Goal: Task Accomplishment & Management: Complete application form

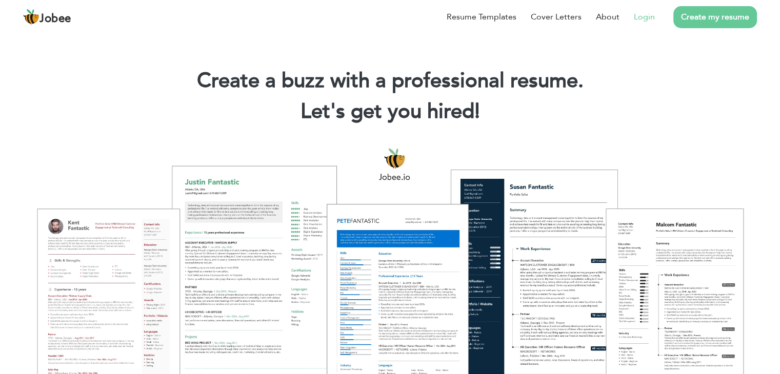
click at [649, 17] on link "Login" at bounding box center [644, 17] width 21 height 12
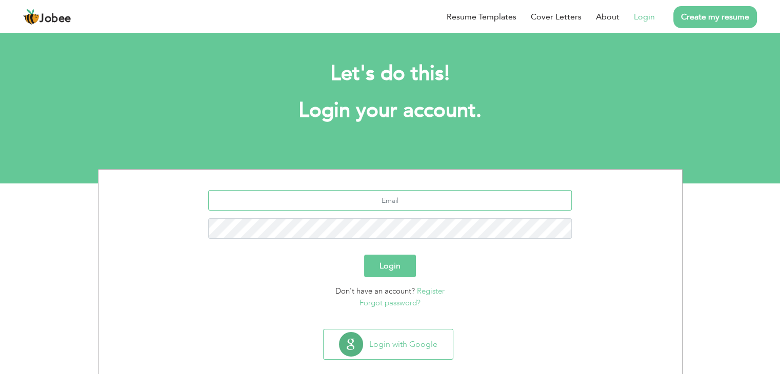
click at [425, 200] on input "text" at bounding box center [390, 200] width 364 height 21
type input "[EMAIL_ADDRESS][DOMAIN_NAME]"
click at [404, 268] on button "Login" at bounding box center [390, 266] width 52 height 23
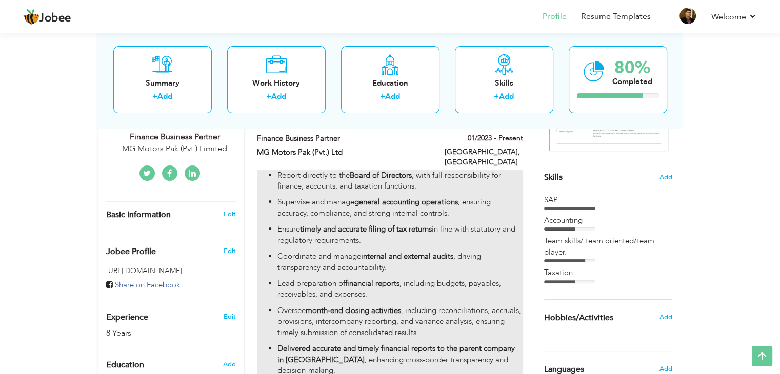
scroll to position [205, 0]
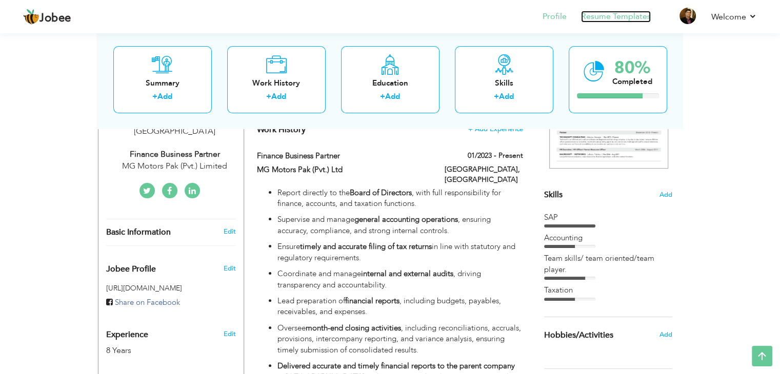
click at [614, 16] on link "Resume Templates" at bounding box center [616, 17] width 70 height 12
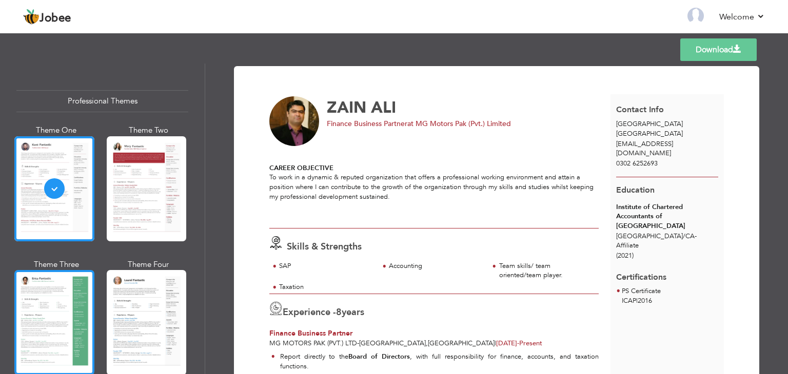
click at [54, 305] on div at bounding box center [54, 322] width 80 height 105
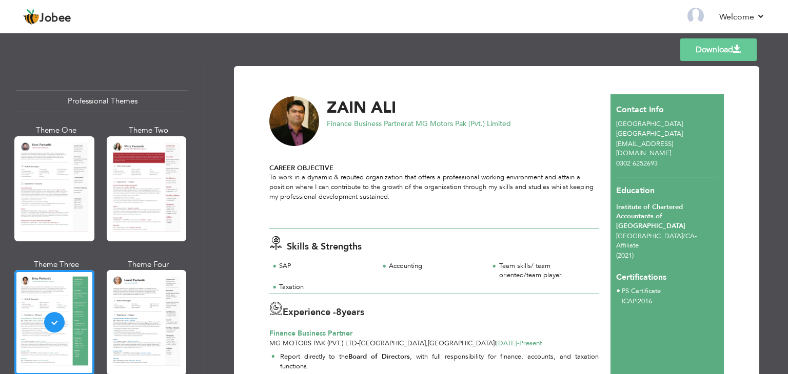
click at [716, 55] on link "Download" at bounding box center [718, 49] width 76 height 23
click at [223, 43] on div "Templates Download" at bounding box center [394, 49] width 788 height 33
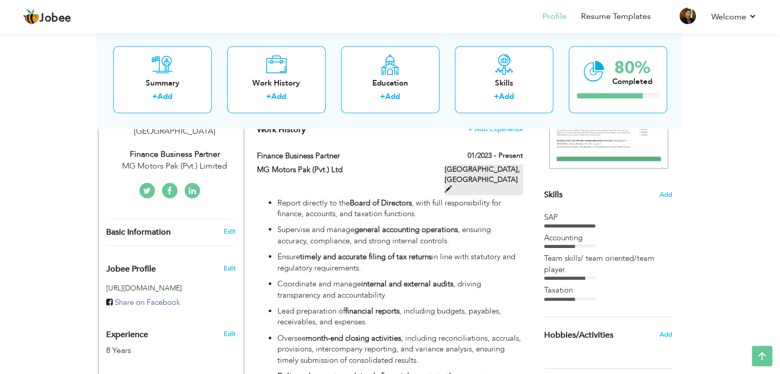
click at [452, 186] on span at bounding box center [448, 189] width 7 height 7
type input "Finance Business Partner"
type input "MG Motors Pak (Pvt.) Ltd"
type input "01/2023"
type input "[GEOGRAPHIC_DATA]"
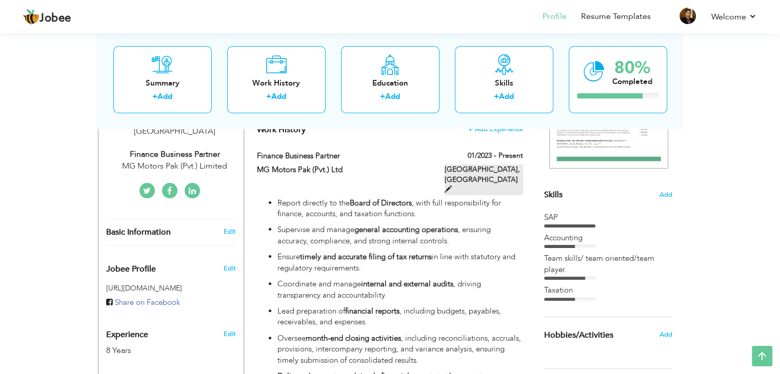
type input "[GEOGRAPHIC_DATA]"
checkbox input "true"
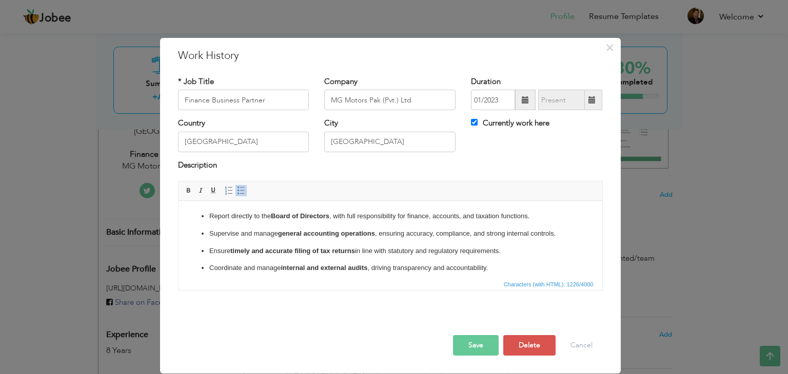
click at [548, 217] on p "Report directly to the Board of Directors , with full responsibility for financ…" at bounding box center [390, 216] width 362 height 11
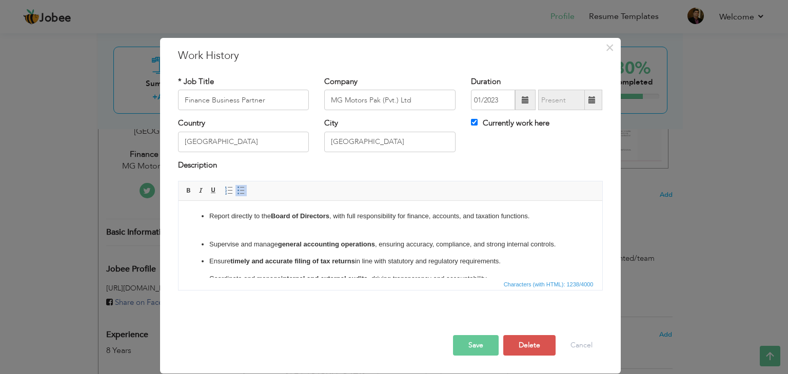
click at [239, 188] on span at bounding box center [241, 191] width 8 height 8
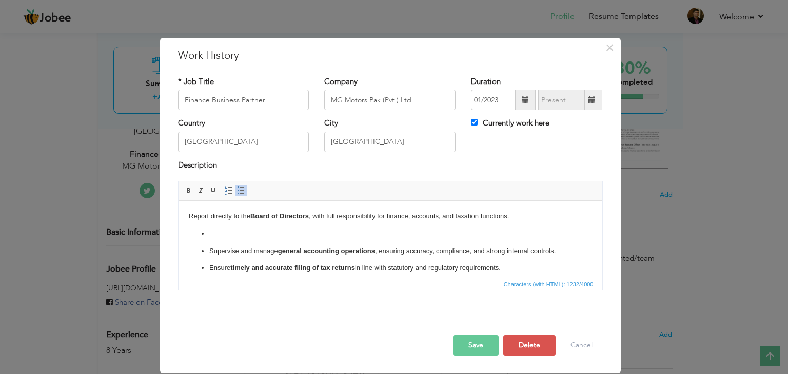
click at [239, 188] on span at bounding box center [241, 191] width 8 height 8
click at [534, 350] on button "Delete" at bounding box center [529, 345] width 52 height 21
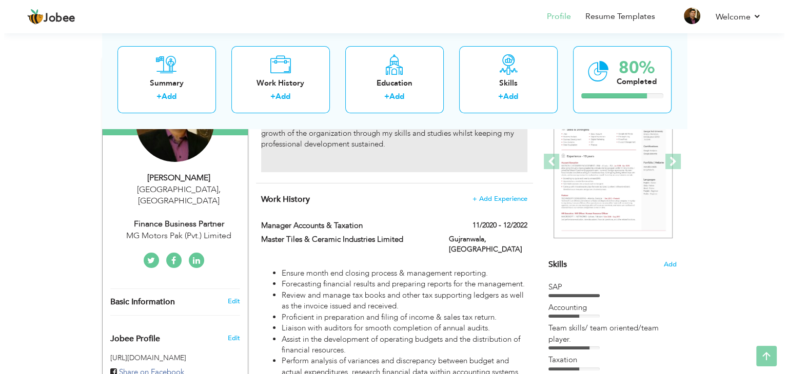
scroll to position [154, 0]
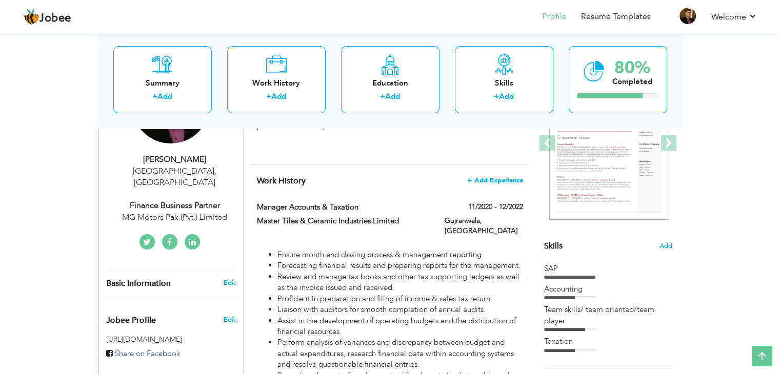
click at [482, 177] on span "+ Add Experience" at bounding box center [495, 180] width 55 height 7
checkbox input "false"
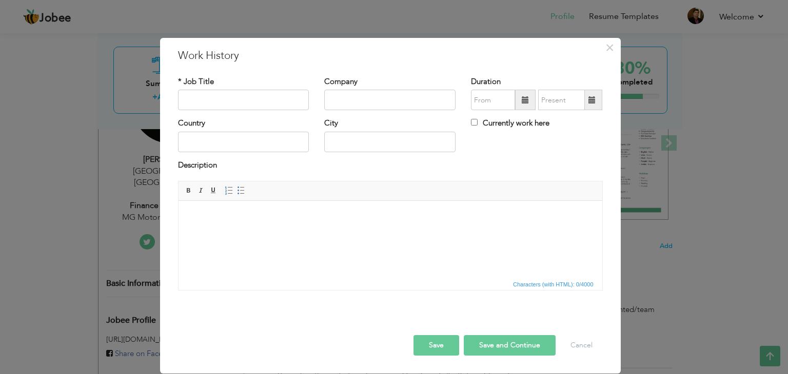
click at [272, 232] on html at bounding box center [390, 216] width 424 height 31
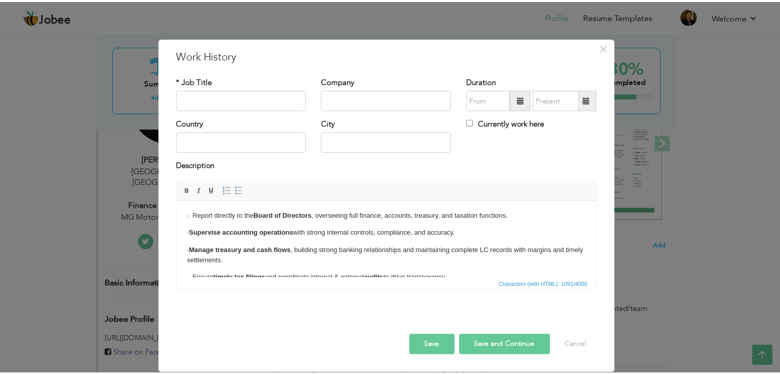
scroll to position [0, 0]
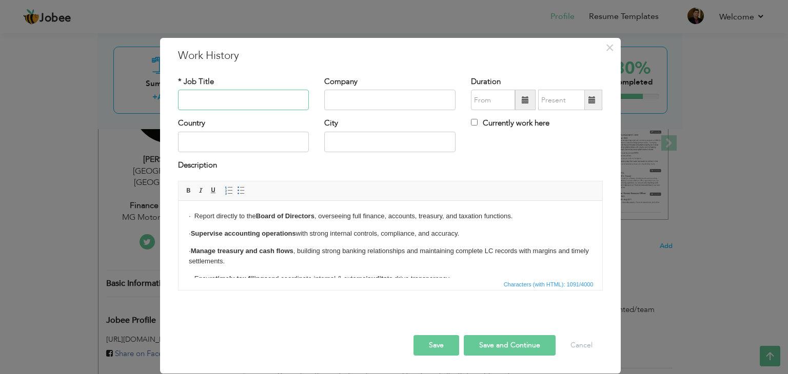
click at [249, 98] on input "text" at bounding box center [243, 100] width 131 height 21
type input "Finance Business Partner"
click at [361, 105] on input "text" at bounding box center [389, 100] width 131 height 21
type input "MG Motors Pakistan (Pvt.) Ltd"
click at [239, 146] on input "text" at bounding box center [243, 142] width 131 height 21
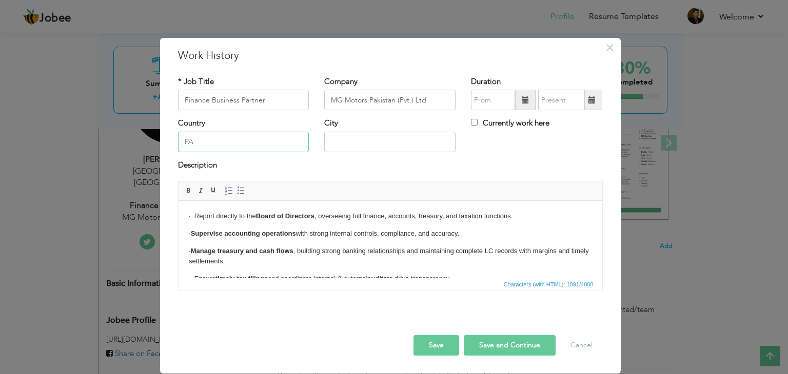
type input "P"
type input "Pak"
click at [356, 144] on input "text" at bounding box center [389, 142] width 131 height 21
type input "[GEOGRAPHIC_DATA]"
click at [526, 103] on span at bounding box center [525, 99] width 7 height 7
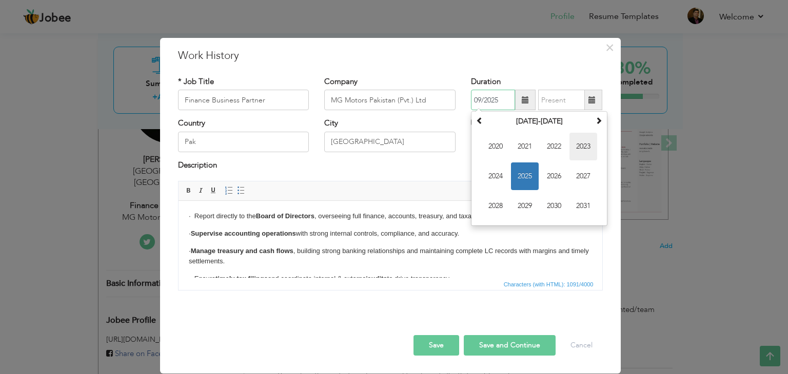
click at [579, 145] on span "2023" at bounding box center [583, 147] width 28 height 28
click at [486, 142] on span "Jan" at bounding box center [496, 147] width 28 height 28
type input "01/2023"
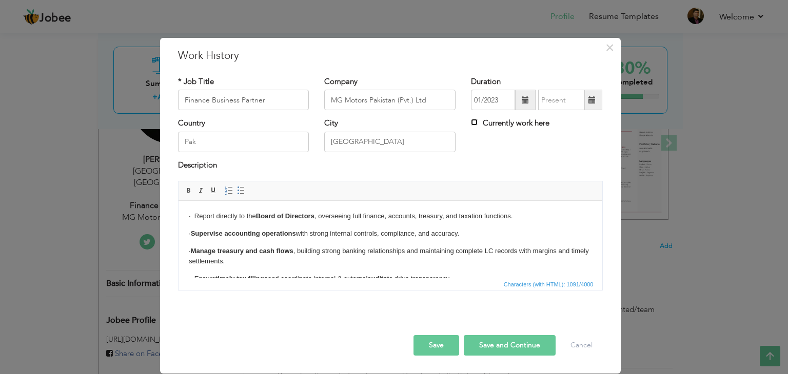
click at [476, 122] on input "Currently work here" at bounding box center [474, 122] width 7 height 7
checkbox input "true"
click at [441, 340] on button "Save" at bounding box center [436, 345] width 46 height 21
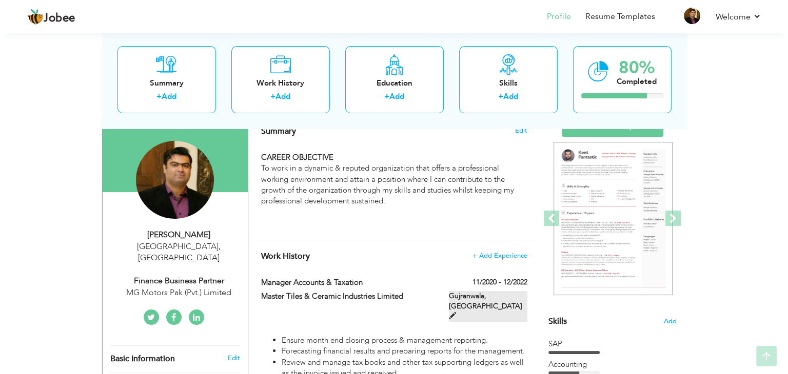
scroll to position [103, 0]
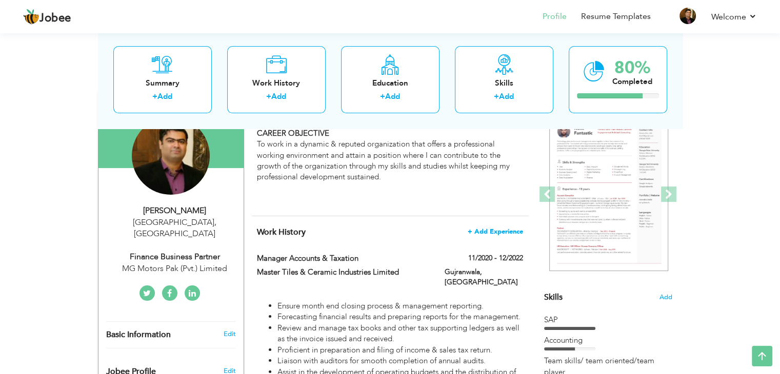
click at [502, 231] on span "+ Add Experience" at bounding box center [495, 231] width 55 height 7
checkbox input "false"
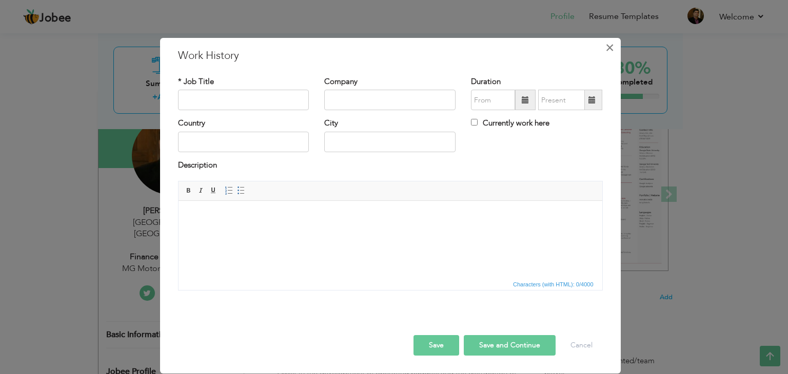
click at [613, 47] on span "×" at bounding box center [609, 47] width 9 height 18
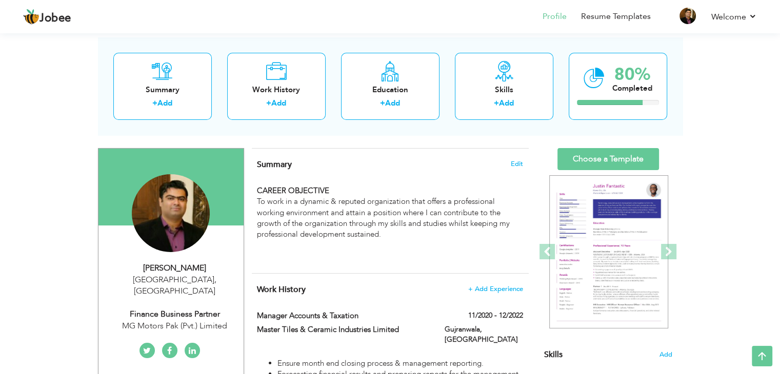
scroll to position [0, 0]
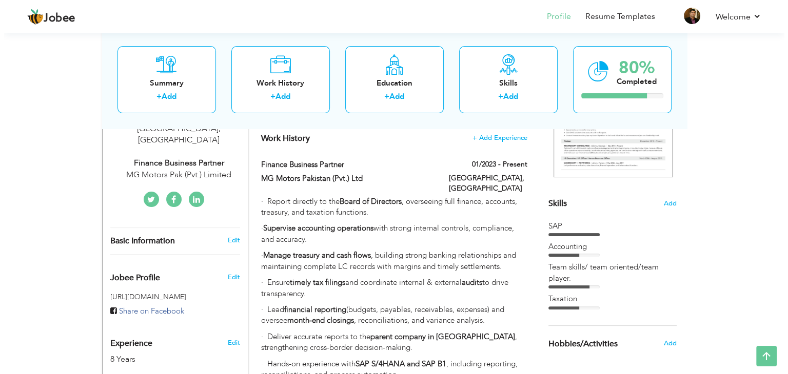
scroll to position [181, 0]
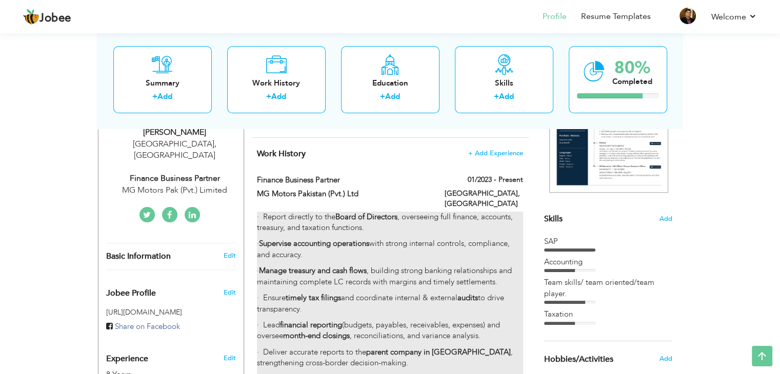
click at [346, 248] on p "· Supervise accounting operations with strong internal controls, compliance, an…" at bounding box center [390, 250] width 266 height 22
type input "Finance Business Partner"
type input "MG Motors Pakistan (Pvt.) Ltd"
type input "01/2023"
type input "Pak"
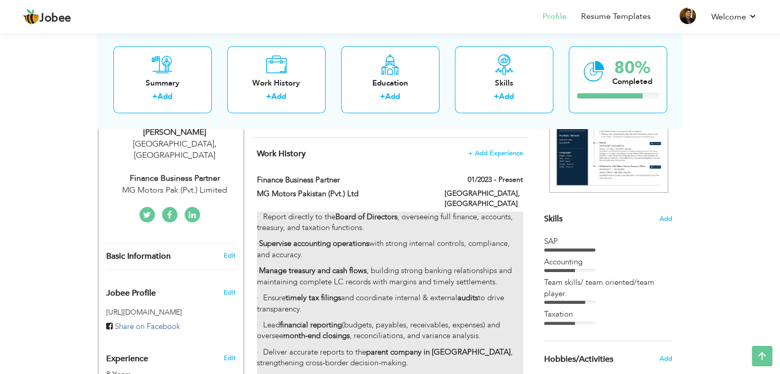
type input "[GEOGRAPHIC_DATA]"
checkbox input "true"
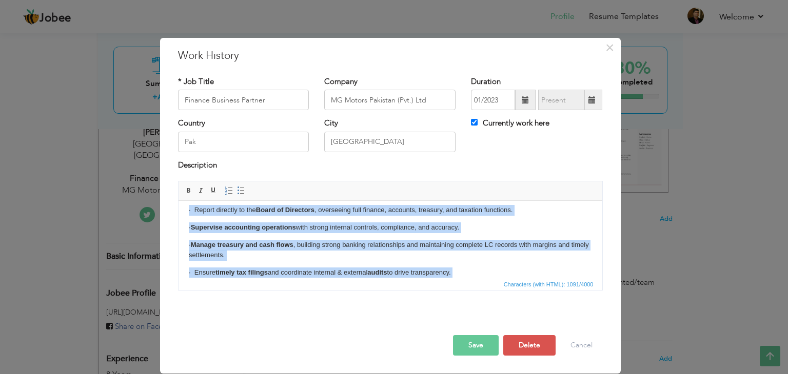
scroll to position [0, 0]
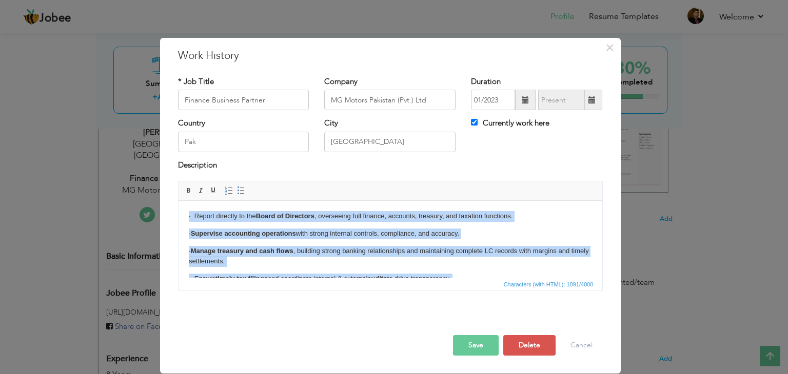
drag, startPoint x: 545, startPoint y: 265, endPoint x: 147, endPoint y: 144, distance: 415.6
click at [178, 201] on html "· Report directly to the Board of Directors , overseeing full finance, accounts…" at bounding box center [390, 279] width 424 height 156
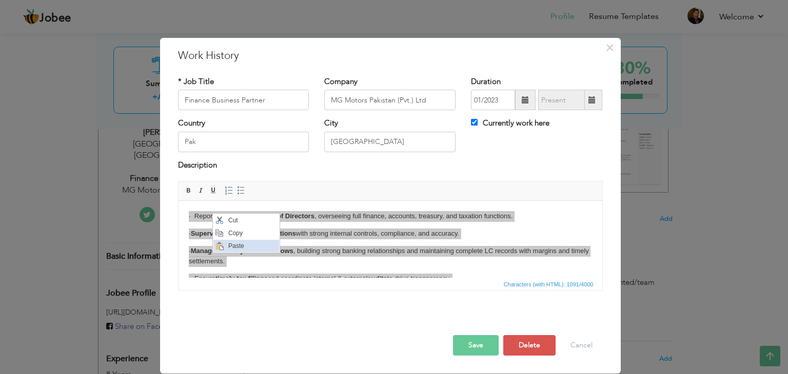
click at [237, 247] on span "Paste" at bounding box center [252, 246] width 53 height 12
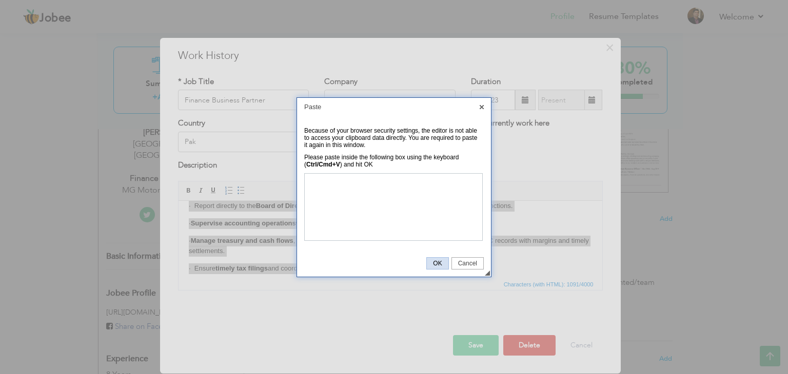
click at [437, 265] on span "OK" at bounding box center [437, 263] width 21 height 7
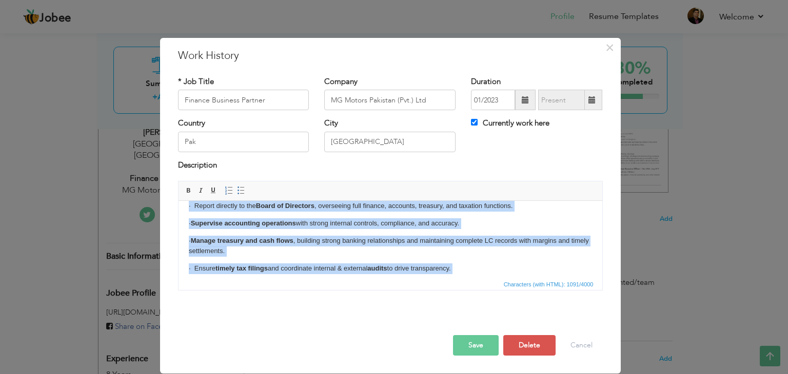
click at [430, 251] on p "· Manage treasury and cash flows , building strong banking relationships and ma…" at bounding box center [389, 247] width 403 height 22
click at [433, 252] on p "· Manage treasury and cash flows , building strong banking relationships and ma…" at bounding box center [389, 247] width 403 height 22
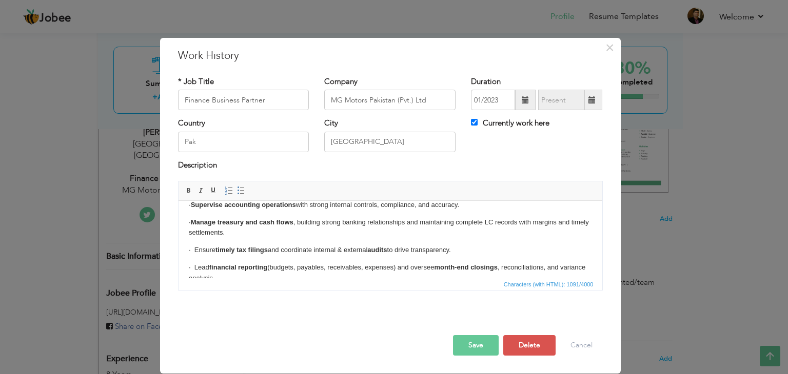
scroll to position [0, 0]
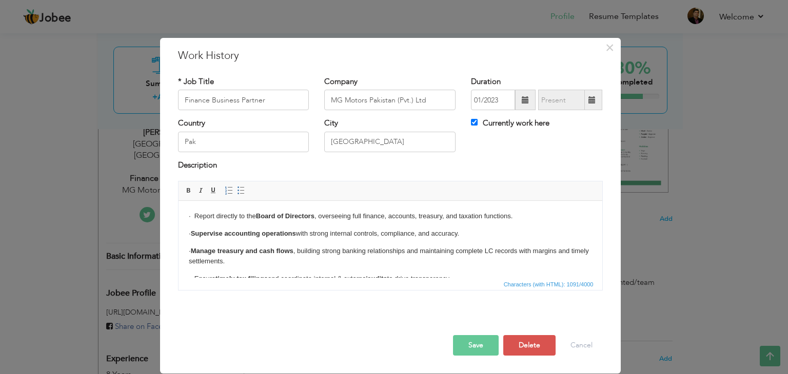
drag, startPoint x: 381, startPoint y: 273, endPoint x: 165, endPoint y: 209, distance: 225.8
click at [178, 209] on html "· Report directly to the Board of Directors , overseeing full finance, accounts…" at bounding box center [390, 279] width 424 height 156
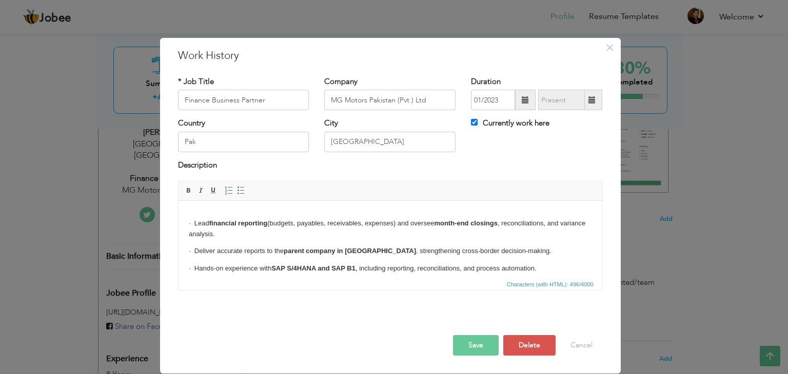
scroll to position [16, 0]
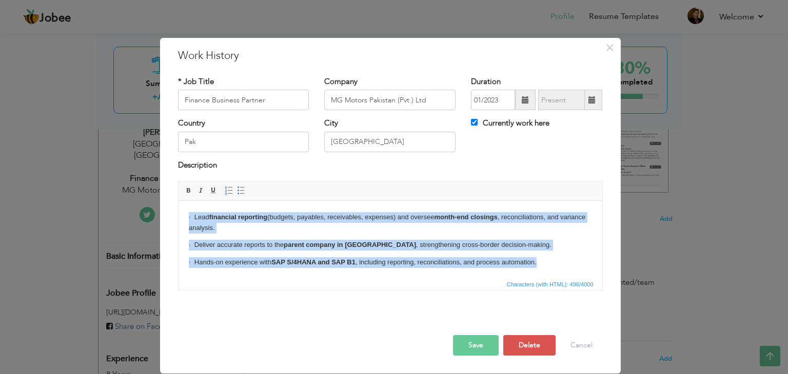
drag, startPoint x: 539, startPoint y: 259, endPoint x: 163, endPoint y: 211, distance: 379.0
click at [178, 211] on html "· Lead financial reporting (budgets, payables, receivables, expenses) and overs…" at bounding box center [390, 232] width 424 height 94
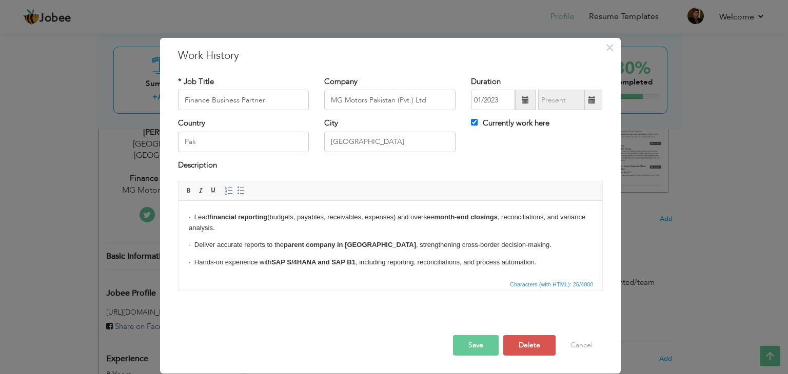
scroll to position [0, 0]
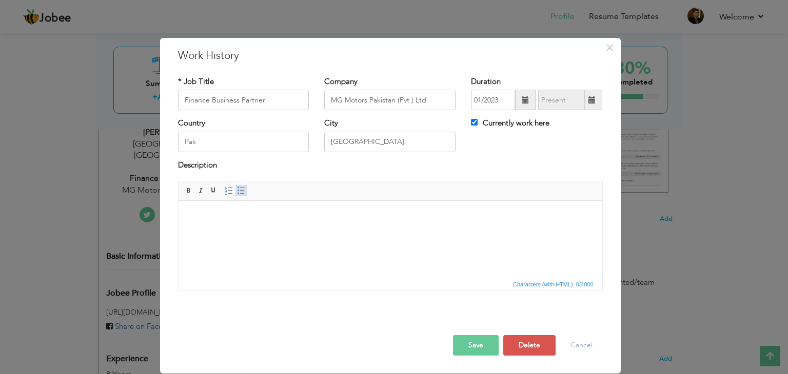
click at [235, 193] on link "Insert/Remove Bulleted List" at bounding box center [240, 190] width 11 height 11
drag, startPoint x: 205, startPoint y: 217, endPoint x: 196, endPoint y: 215, distance: 9.6
click at [196, 215] on ul at bounding box center [389, 216] width 403 height 11
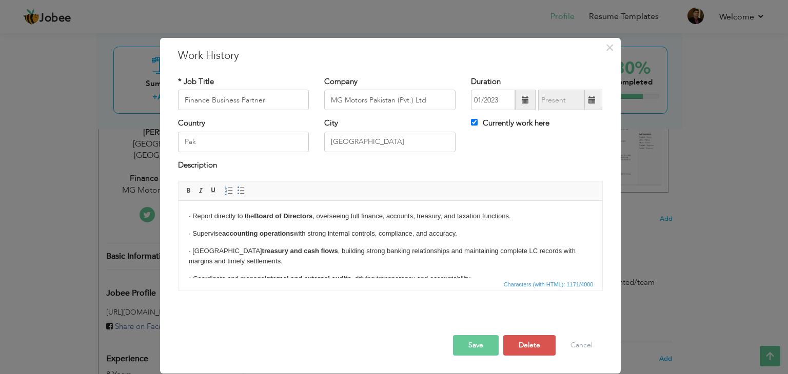
click at [485, 347] on button "Save" at bounding box center [476, 345] width 46 height 21
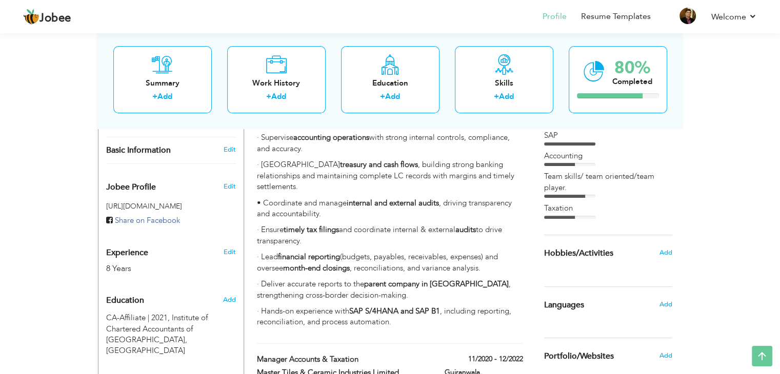
scroll to position [3, 0]
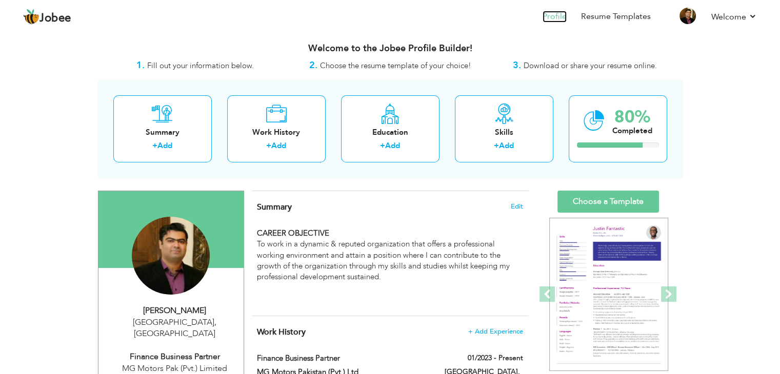
click at [555, 17] on link "Profile" at bounding box center [555, 17] width 24 height 12
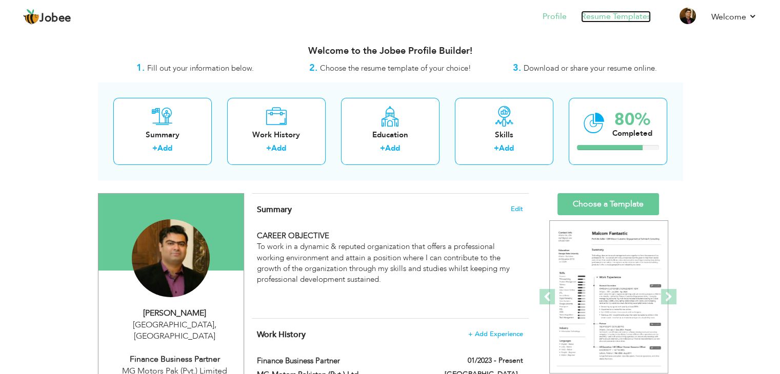
click at [625, 17] on link "Resume Templates" at bounding box center [616, 17] width 70 height 12
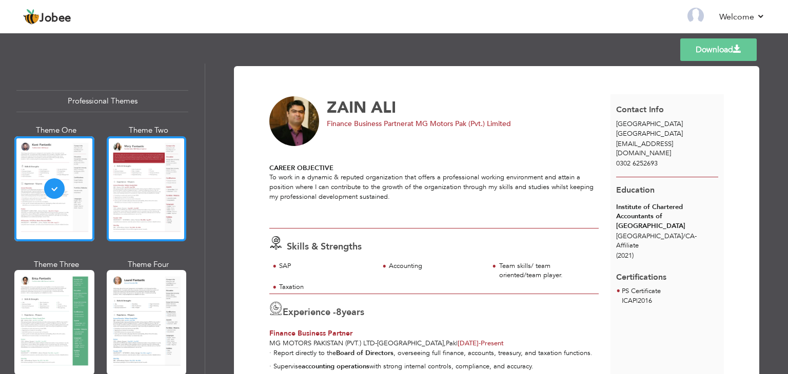
click at [152, 191] on div at bounding box center [147, 188] width 80 height 105
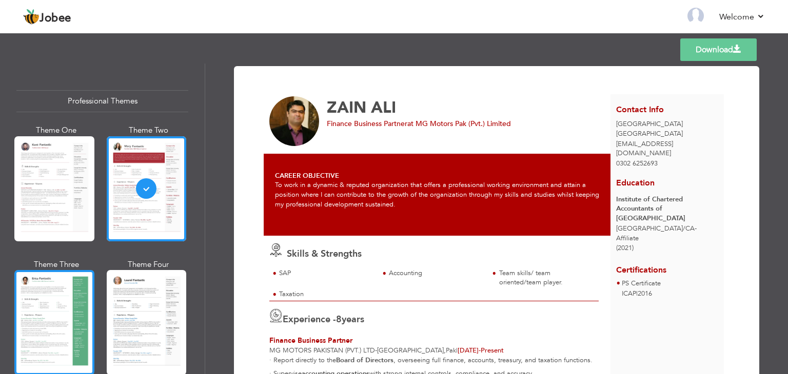
click at [35, 282] on div at bounding box center [54, 322] width 80 height 105
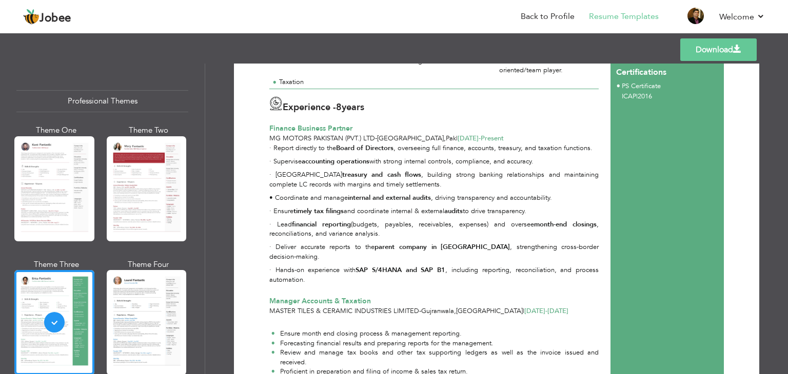
scroll to position [154, 0]
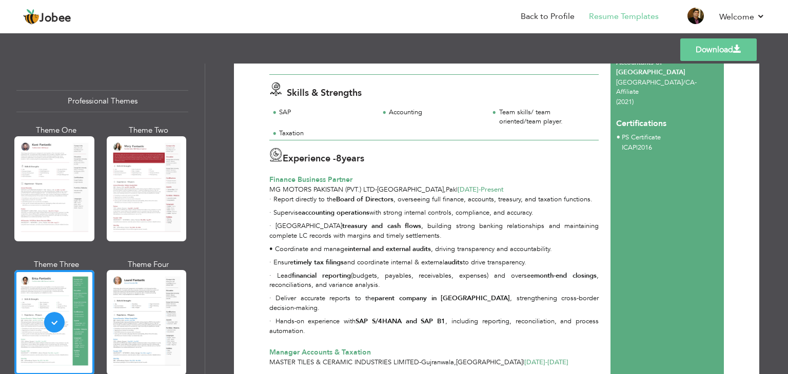
click at [269, 195] on p "· Report directly to the Board of Directors , overseeing full finance, accounts…" at bounding box center [433, 200] width 329 height 10
click at [360, 291] on div "· Report directly to the Board of Directors , overseeing full finance, accounts…" at bounding box center [434, 267] width 341 height 145
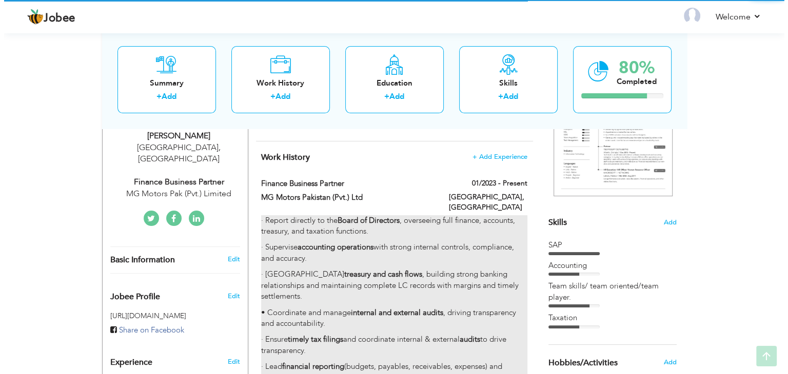
scroll to position [205, 0]
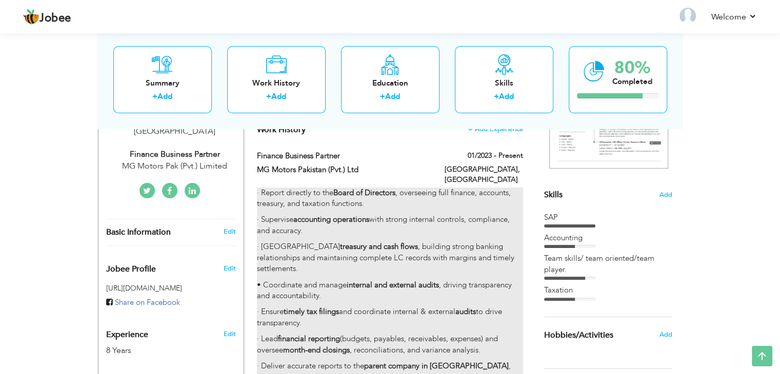
click at [390, 214] on p "· Supervise accounting operations with strong internal controls, compliance, an…" at bounding box center [390, 225] width 266 height 22
type input "Finance Business Partner"
type input "MG Motors Pakistan (Pvt.) Ltd"
type input "01/2023"
type input "Pak"
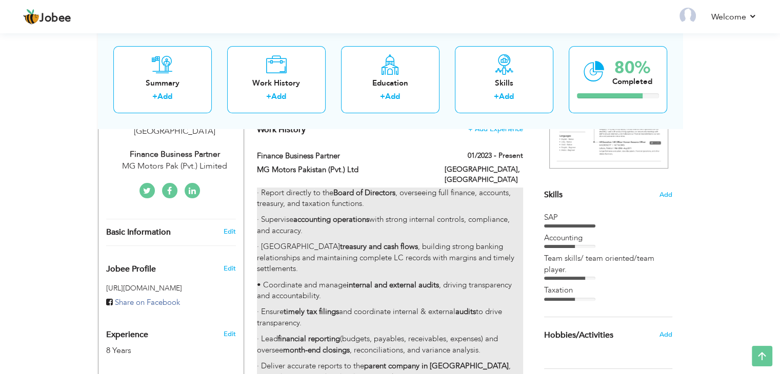
type input "[GEOGRAPHIC_DATA]"
checkbox input "true"
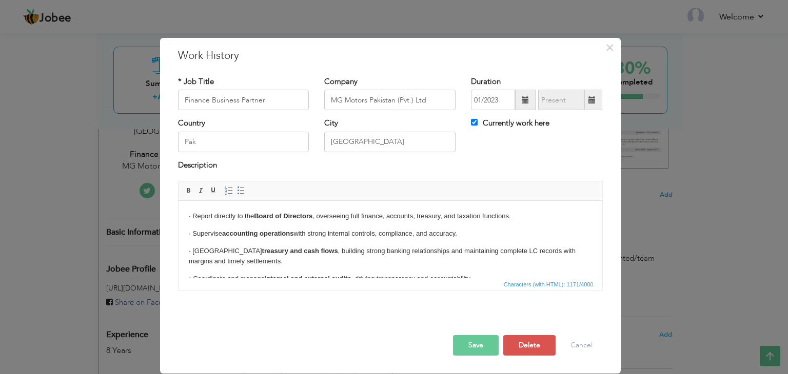
click at [191, 213] on p "· Report directly to the Board of Directors , overseeing full finance, accounts…" at bounding box center [389, 216] width 403 height 11
click at [244, 189] on link "Insert/Remove Bulleted List" at bounding box center [240, 190] width 11 height 11
click at [243, 195] on link "Insert/Remove Bulleted List" at bounding box center [240, 190] width 11 height 11
drag, startPoint x: 193, startPoint y: 234, endPoint x: 237, endPoint y: 253, distance: 48.2
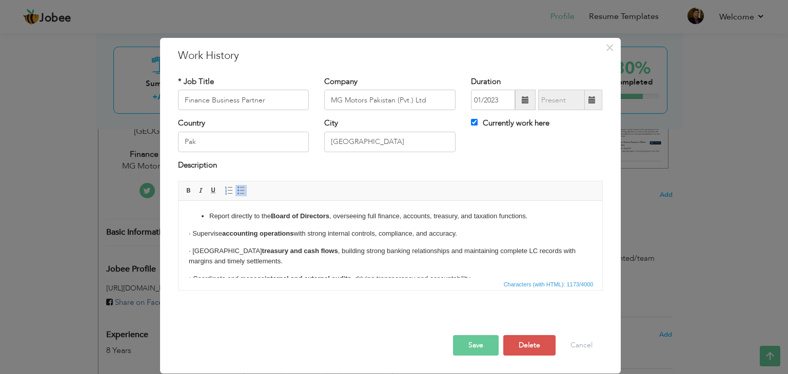
click at [194, 233] on p "· Supervise accounting operations with strong internal controls, compliance, an…" at bounding box center [389, 234] width 403 height 11
click at [243, 193] on span at bounding box center [241, 191] width 8 height 8
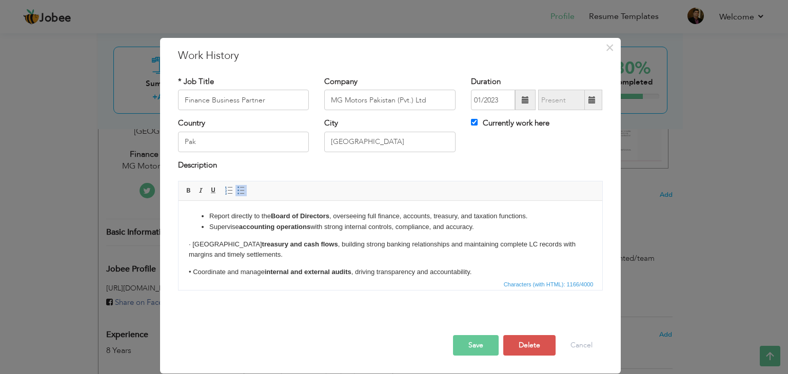
click at [193, 243] on p "· Manage treasury and cash flows , building strong banking relationships and ma…" at bounding box center [389, 251] width 403 height 22
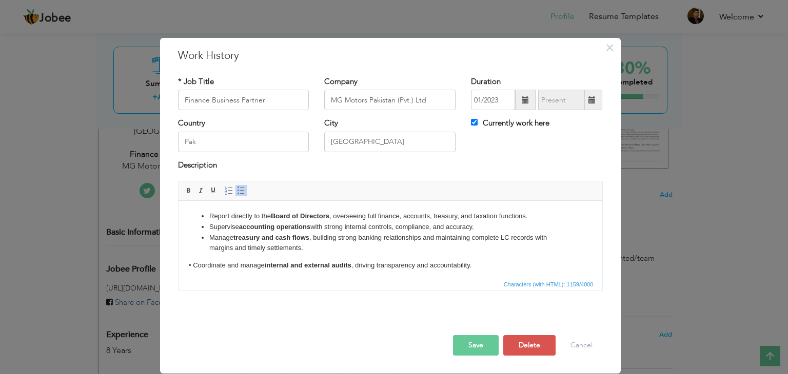
drag, startPoint x: 191, startPoint y: 266, endPoint x: 291, endPoint y: 277, distance: 100.1
click at [192, 266] on p "• Coordinate and manage internal and external audits , driving transparency and…" at bounding box center [389, 266] width 403 height 11
click at [241, 188] on span at bounding box center [241, 191] width 8 height 8
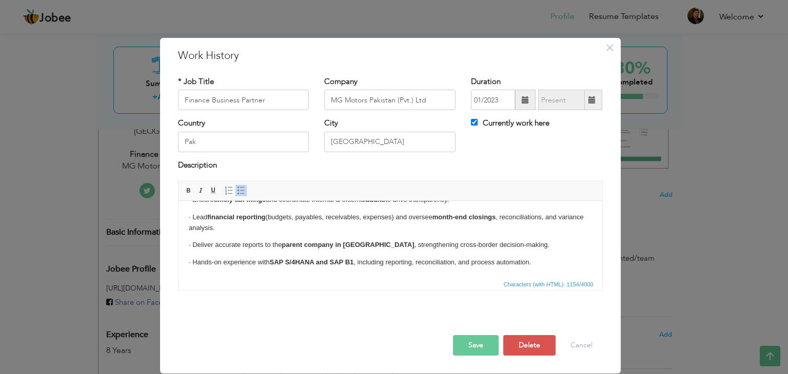
scroll to position [25, 0]
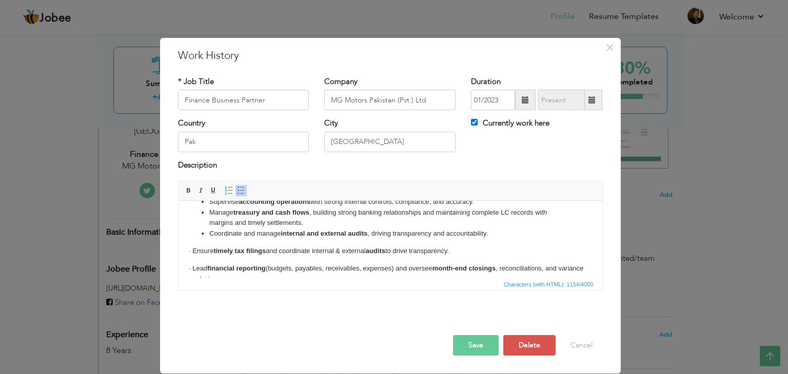
click at [192, 248] on p "· Ensure timely tax filings and coordinate internal & external audits to drive …" at bounding box center [389, 251] width 403 height 11
click at [232, 185] on link "Insert/Remove Numbered List" at bounding box center [228, 190] width 11 height 11
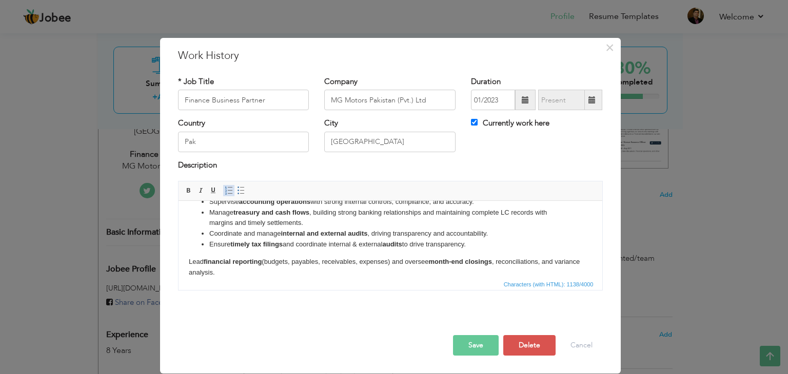
click at [231, 190] on span at bounding box center [229, 191] width 8 height 8
click at [241, 191] on span at bounding box center [241, 191] width 8 height 8
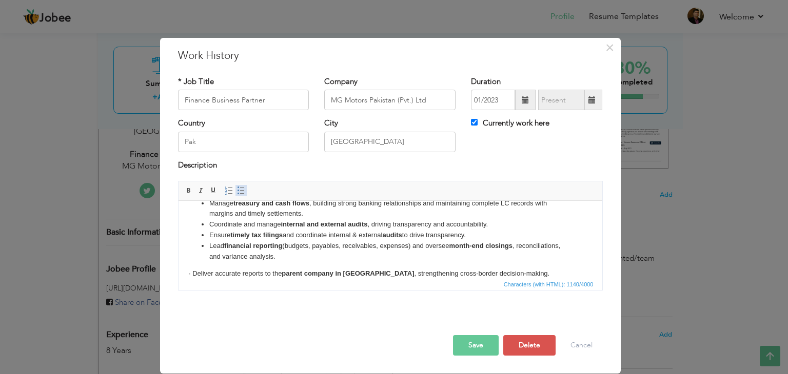
scroll to position [51, 0]
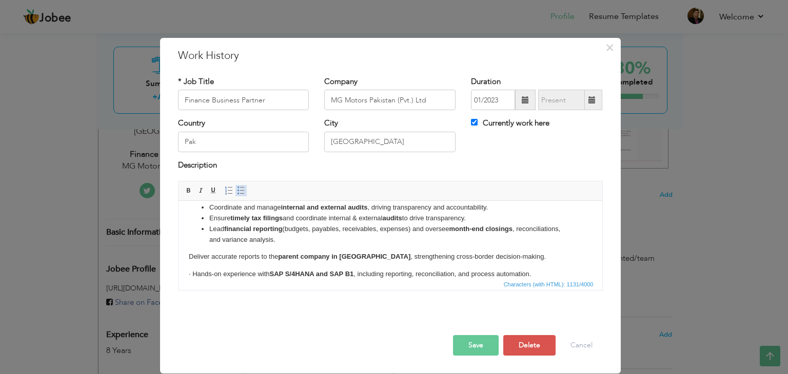
click at [241, 191] on span at bounding box center [241, 191] width 8 height 8
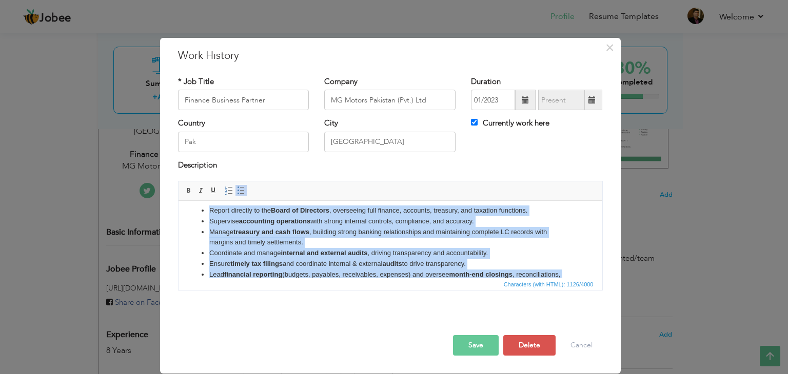
scroll to position [0, 0]
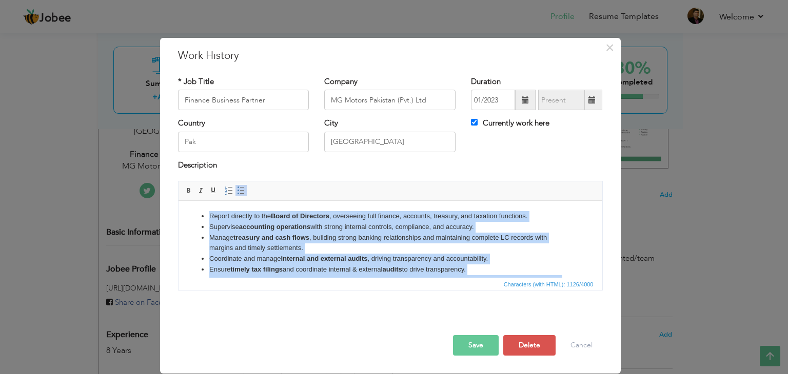
drag, startPoint x: 553, startPoint y: 265, endPoint x: 190, endPoint y: 197, distance: 369.9
click at [190, 201] on html "Report directly to the Board of Directors , overseeing full finance, accounts, …" at bounding box center [390, 264] width 424 height 127
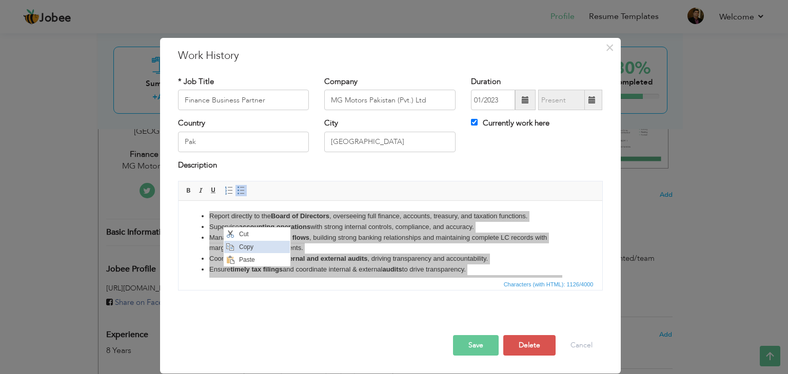
click at [246, 244] on span "Copy" at bounding box center [262, 247] width 53 height 12
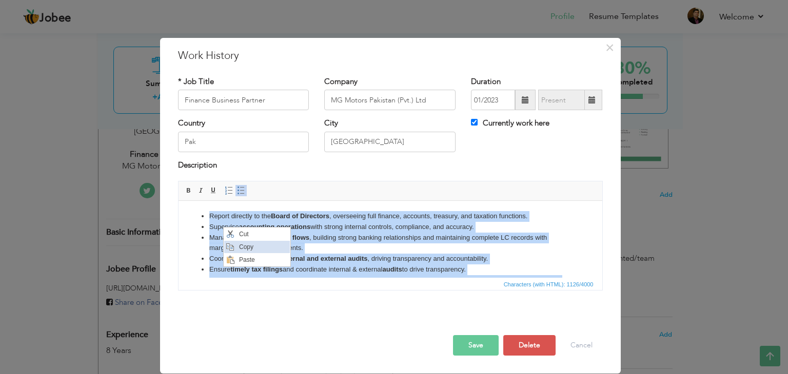
copy ul "Report directly to the Board of Directors , overseeing full finance, accounts, …"
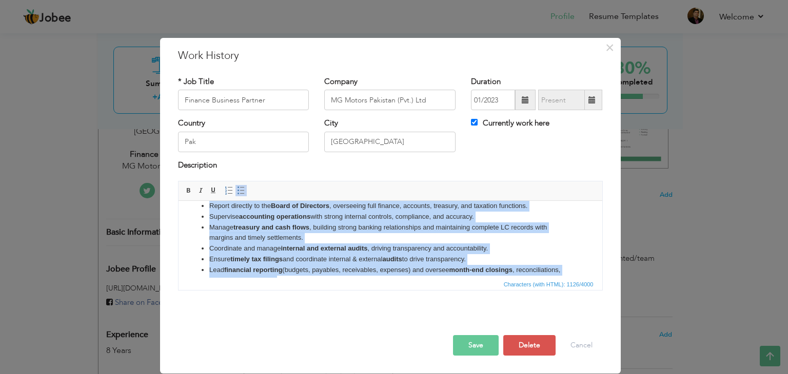
drag, startPoint x: 259, startPoint y: 226, endPoint x: 437, endPoint y: 425, distance: 267.4
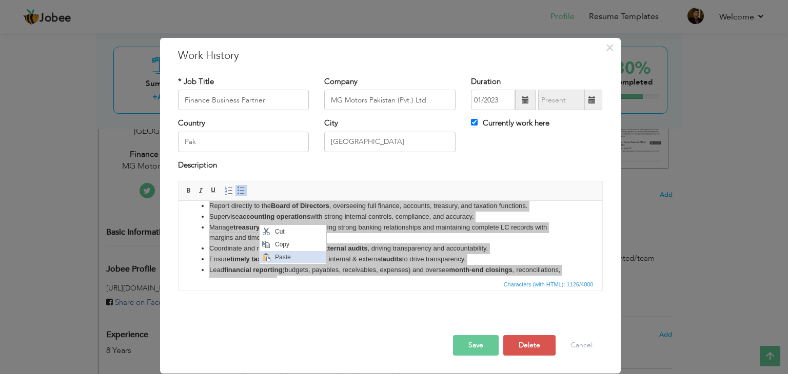
click at [282, 258] on span "Paste" at bounding box center [298, 257] width 53 height 12
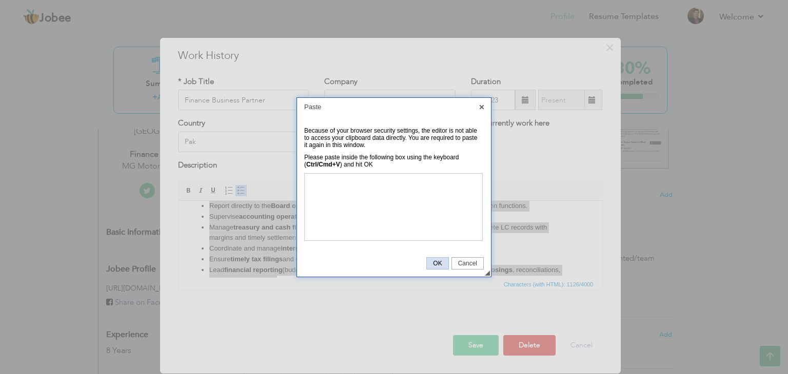
click at [440, 267] on link "OK" at bounding box center [437, 263] width 22 height 12
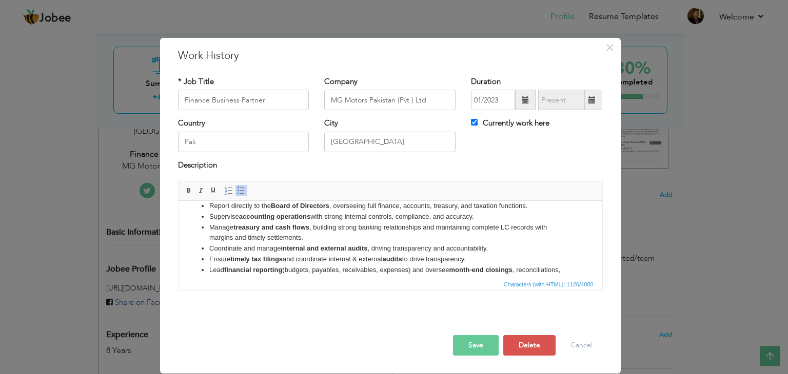
scroll to position [0, 0]
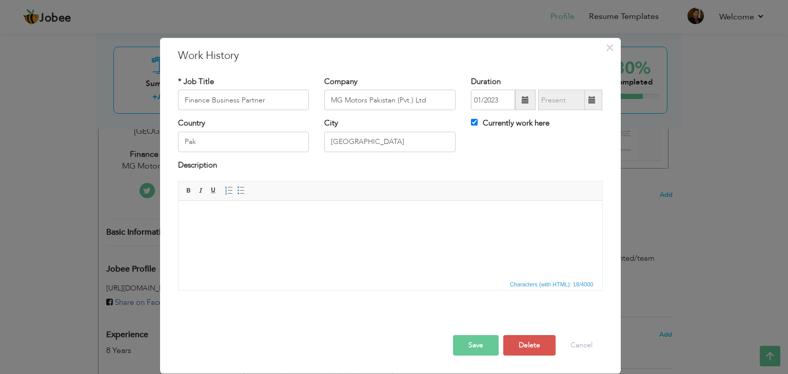
drag, startPoint x: 205, startPoint y: 246, endPoint x: 189, endPoint y: 242, distance: 16.9
click at [189, 242] on body at bounding box center [389, 227] width 403 height 32
click at [208, 240] on span "Paste" at bounding box center [230, 242] width 53 height 12
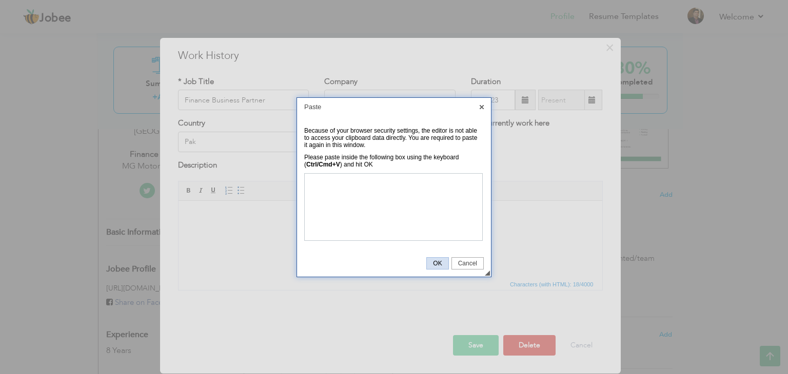
click at [438, 261] on span "OK" at bounding box center [437, 263] width 21 height 7
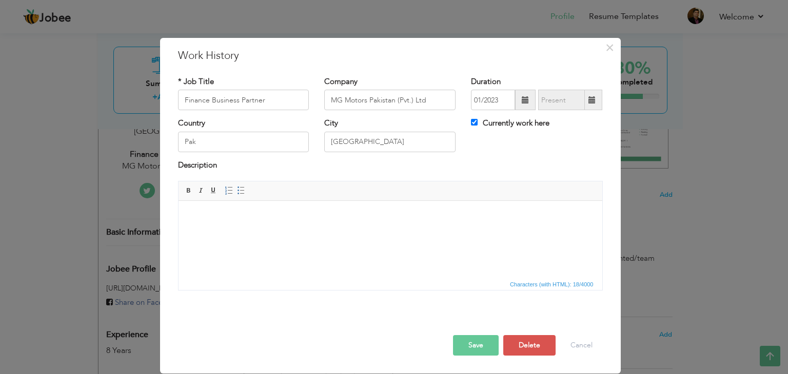
click at [342, 253] on html at bounding box center [390, 227] width 424 height 52
click at [217, 237] on span "Paste" at bounding box center [233, 236] width 53 height 12
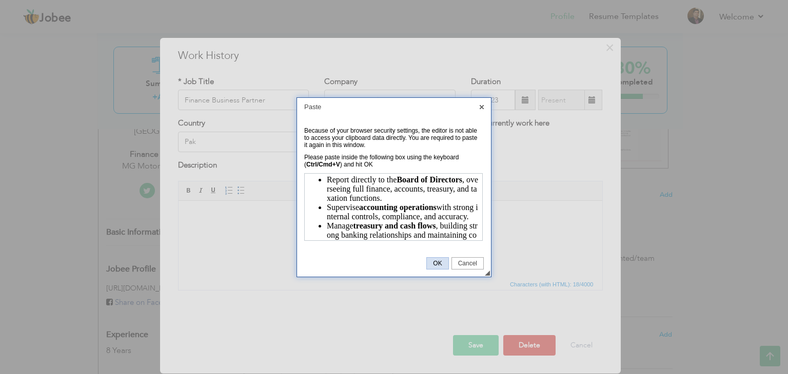
click at [434, 261] on span "OK" at bounding box center [437, 263] width 21 height 7
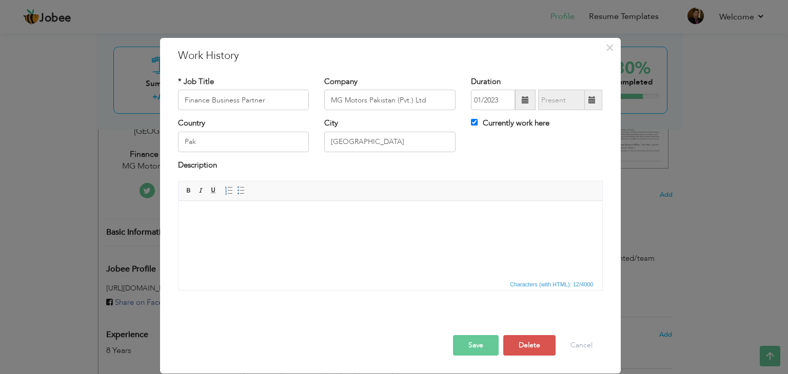
click at [237, 243] on html at bounding box center [390, 222] width 424 height 42
click at [203, 221] on body at bounding box center [389, 216] width 403 height 11
click at [561, 345] on button "Cancel" at bounding box center [581, 345] width 43 height 21
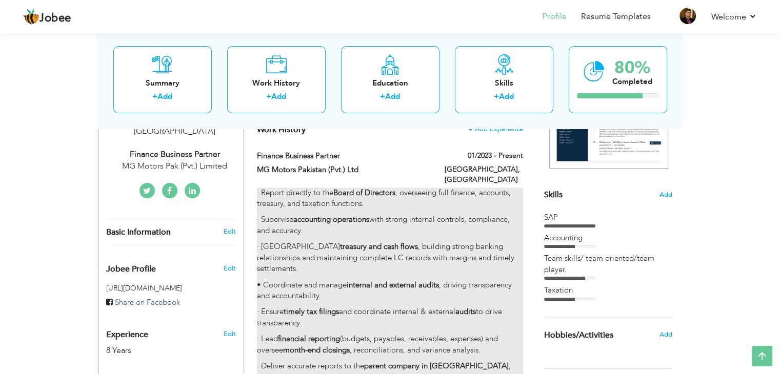
click at [447, 197] on p "· Report directly to the Board of Directors , overseeing full finance, accounts…" at bounding box center [390, 199] width 266 height 22
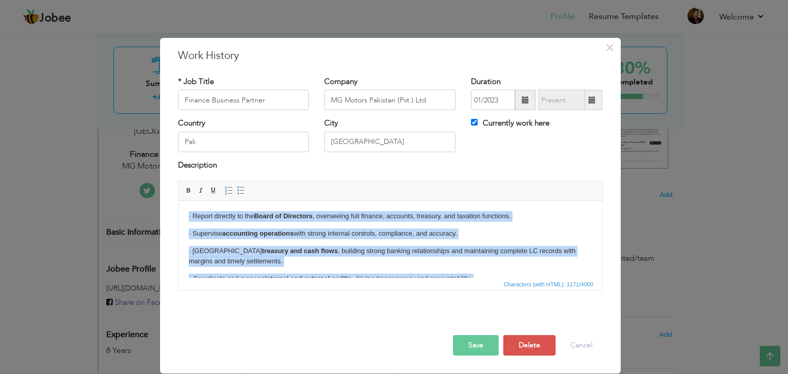
drag, startPoint x: 531, startPoint y: 264, endPoint x: 153, endPoint y: 187, distance: 385.3
click at [178, 201] on html "· Report directly to the Board of Directors , overseeing full finance, accounts…" at bounding box center [390, 288] width 424 height 174
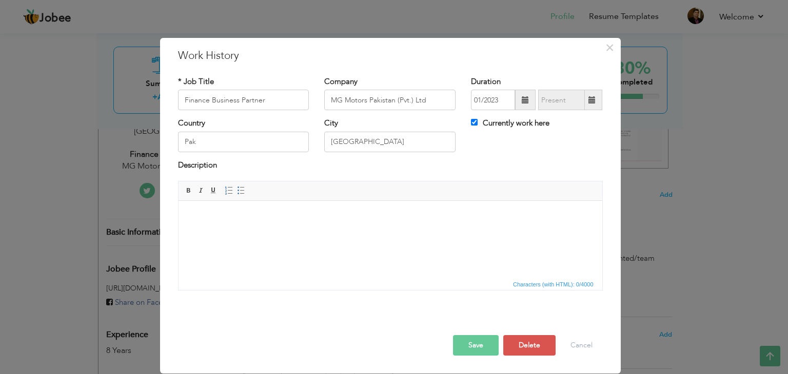
drag, startPoint x: 204, startPoint y: 228, endPoint x: 228, endPoint y: 259, distance: 38.4
click at [228, 232] on html at bounding box center [390, 216] width 424 height 31
click at [221, 223] on span "Paste" at bounding box center [247, 223] width 53 height 12
click at [229, 218] on p at bounding box center [389, 216] width 403 height 11
click at [243, 223] on span "Paste" at bounding box center [263, 223] width 53 height 12
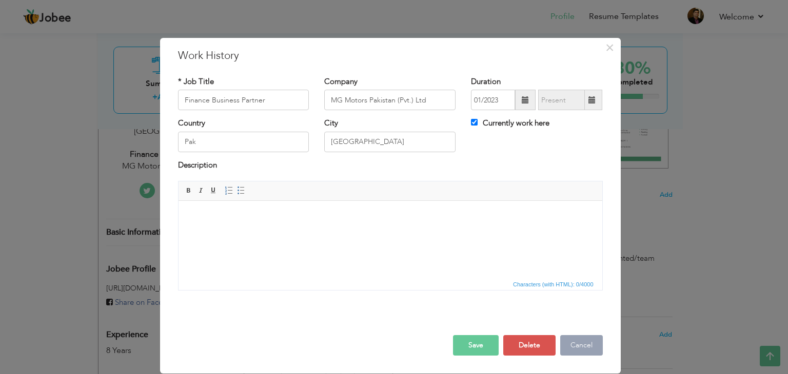
click at [589, 340] on button "Cancel" at bounding box center [581, 345] width 43 height 21
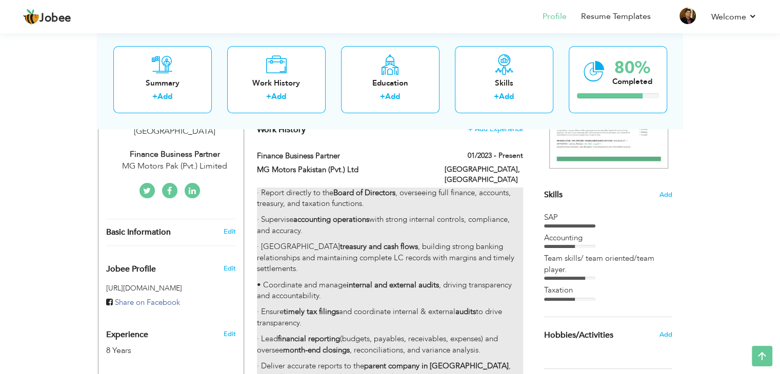
click at [449, 227] on div "· Report directly to the Board of Directors , overseeing full finance, accounts…" at bounding box center [390, 299] width 266 height 223
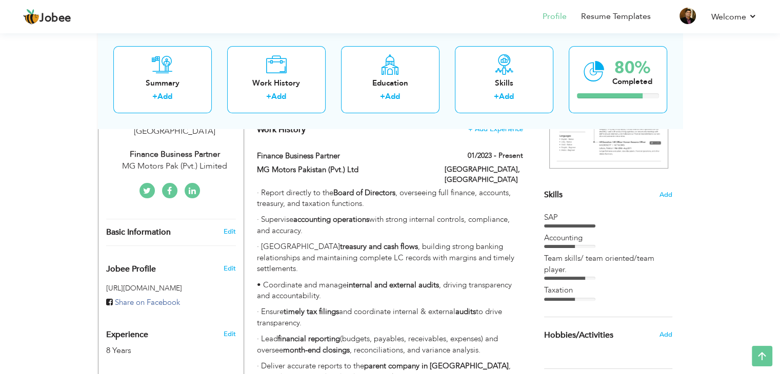
click at [637, 212] on div "SAP" at bounding box center [608, 217] width 128 height 11
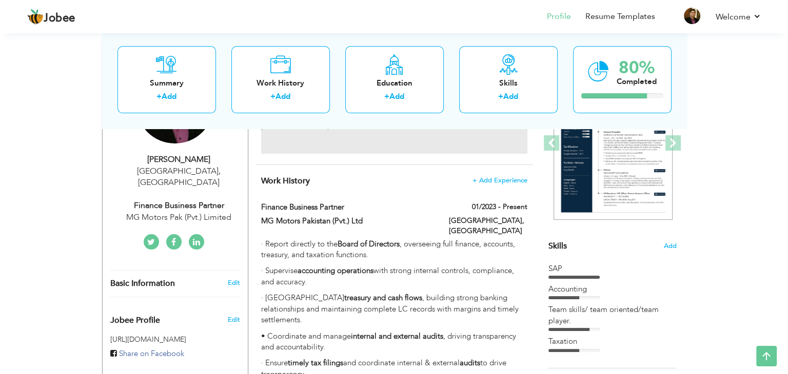
scroll to position [256, 0]
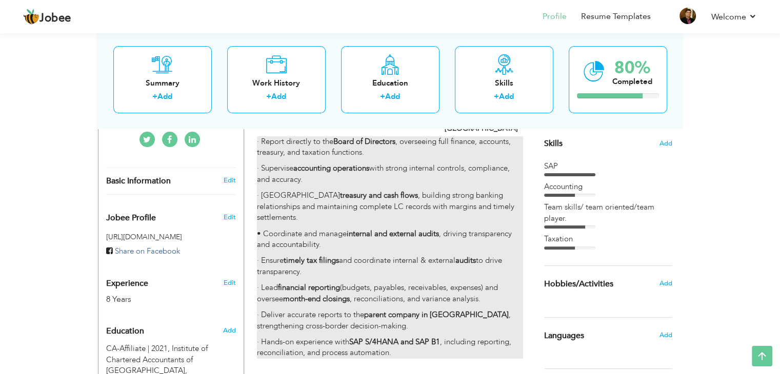
click at [433, 284] on div "· Report directly to the Board of Directors , overseeing full finance, accounts…" at bounding box center [390, 247] width 266 height 223
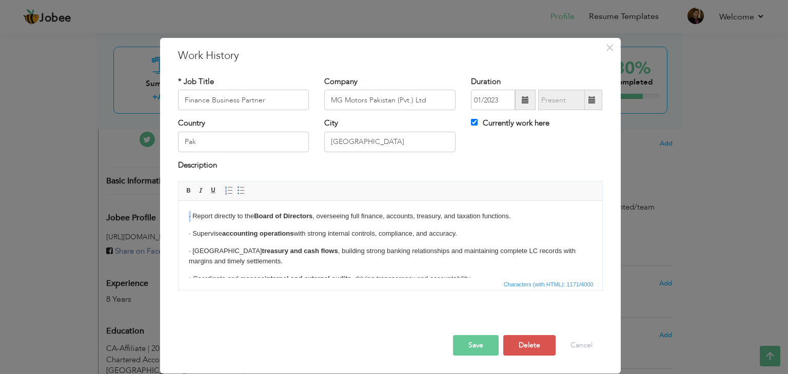
click at [186, 216] on html "· Report directly to the Board of Directors , overseeing full finance, accounts…" at bounding box center [390, 288] width 424 height 174
click at [188, 193] on span at bounding box center [189, 191] width 8 height 8
click at [187, 234] on html "· Report directly to the Board of Directors , overseeing full finance, accounts…" at bounding box center [390, 288] width 424 height 174
click at [191, 217] on p "· Report directly to the Board of Directors , overseeing full finance, accounts…" at bounding box center [389, 216] width 403 height 11
drag, startPoint x: 192, startPoint y: 233, endPoint x: 186, endPoint y: 234, distance: 5.7
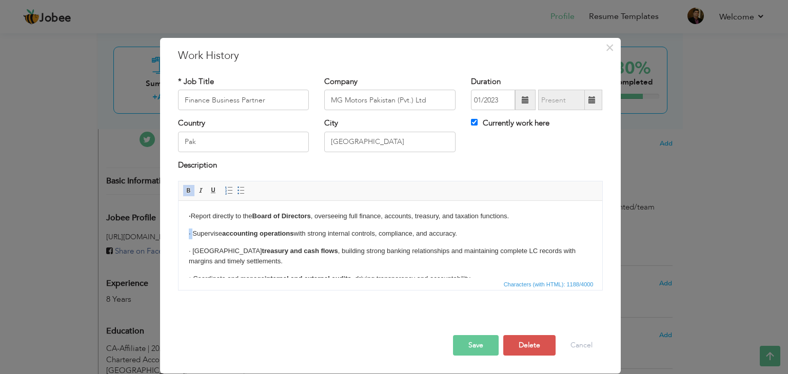
click at [186, 234] on html "· Report directly to the Board of Directors , overseeing full finance, accounts…" at bounding box center [390, 288] width 424 height 174
drag, startPoint x: 185, startPoint y: 190, endPoint x: 185, endPoint y: 200, distance: 9.7
click at [185, 190] on span at bounding box center [189, 191] width 8 height 8
click at [186, 253] on html "· Report directly to the Board of Directors , overseeing full finance, accounts…" at bounding box center [390, 288] width 424 height 174
click at [185, 189] on span at bounding box center [189, 191] width 8 height 8
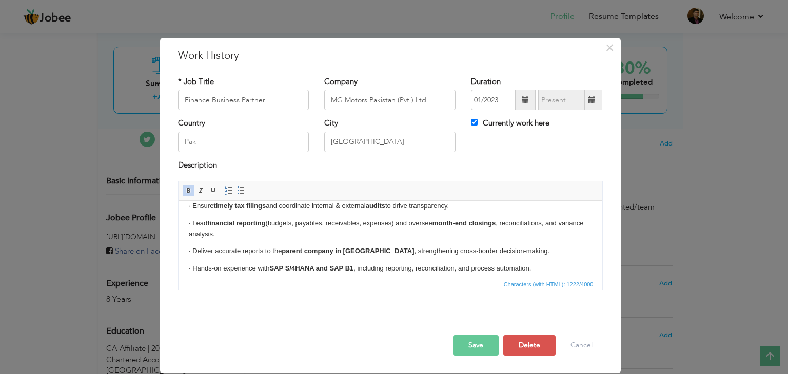
scroll to position [96, 0]
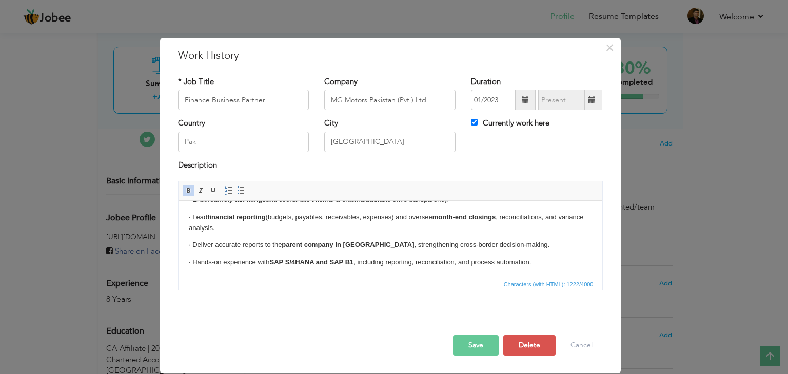
click at [480, 347] on button "Save" at bounding box center [476, 345] width 46 height 21
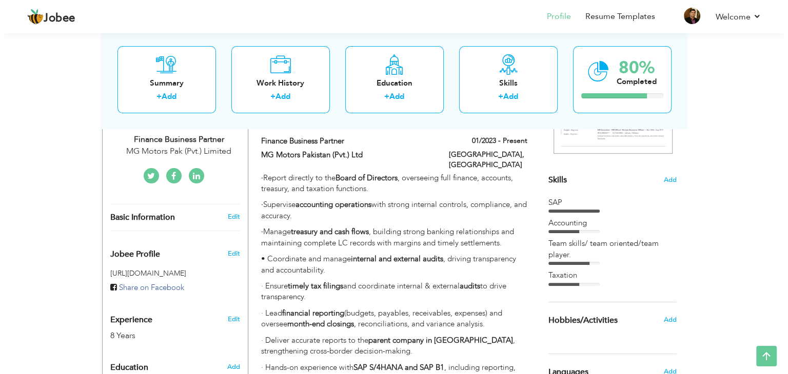
scroll to position [205, 0]
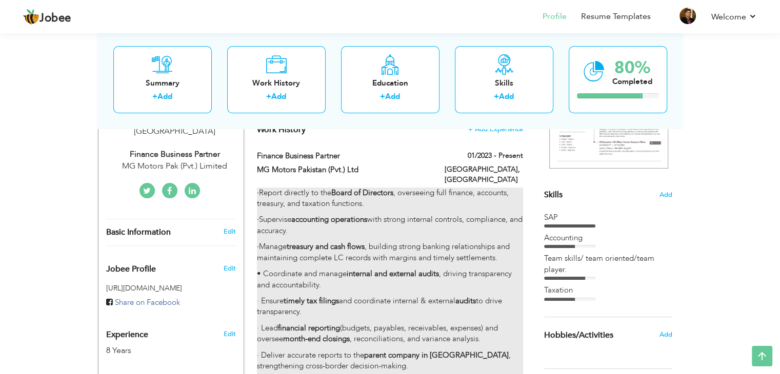
click at [463, 226] on p "· Supervise accounting operations with strong internal controls, compliance, an…" at bounding box center [390, 225] width 266 height 22
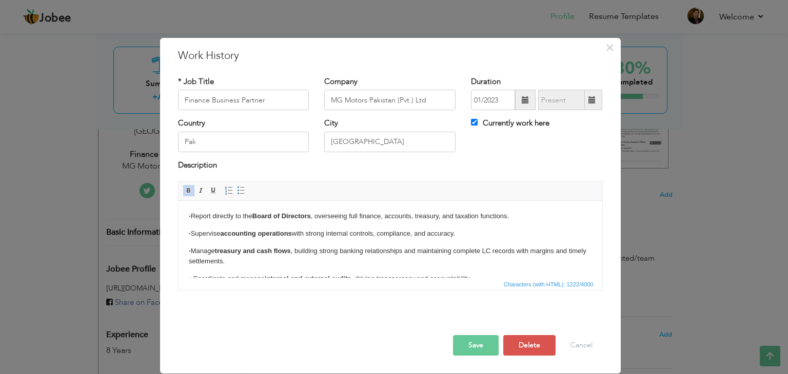
click at [192, 215] on p "· Report directly to the Board of Directors , overseeing full finance, accounts…" at bounding box center [389, 216] width 403 height 11
click at [242, 188] on span at bounding box center [241, 191] width 8 height 8
click at [193, 234] on p "· Supervise accounting operations with strong internal controls, compliance, an…" at bounding box center [389, 234] width 403 height 11
click at [239, 190] on span at bounding box center [241, 191] width 8 height 8
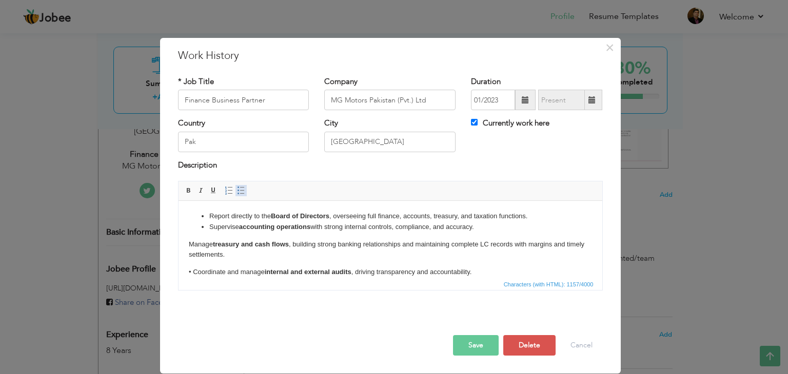
click at [237, 190] on span at bounding box center [241, 191] width 8 height 8
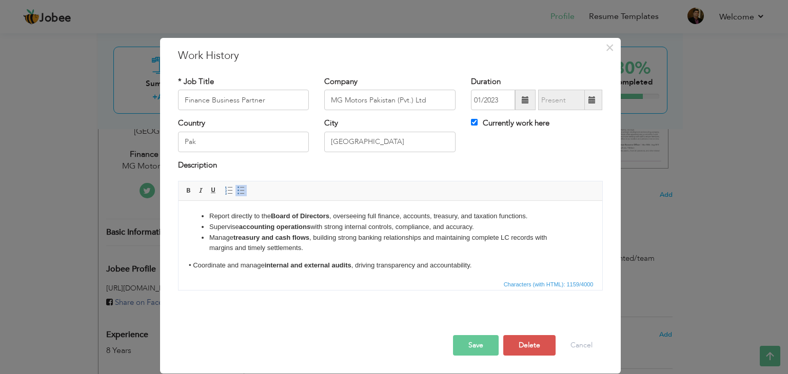
click at [194, 266] on p "• Coordinate and manage internal and external audits , driving transparency and…" at bounding box center [389, 266] width 403 height 11
click at [238, 191] on span at bounding box center [241, 191] width 8 height 8
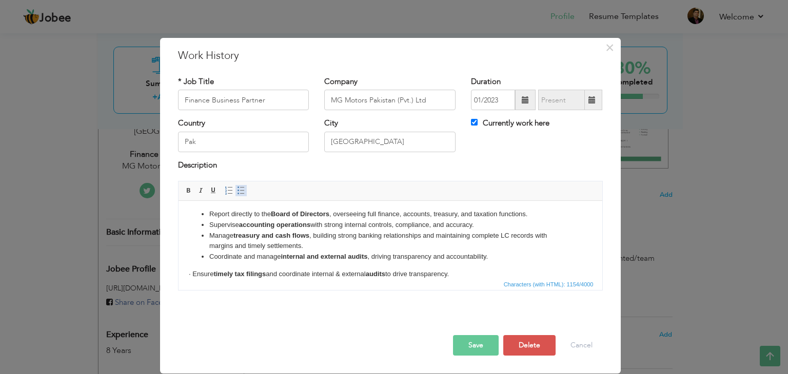
scroll to position [19, 0]
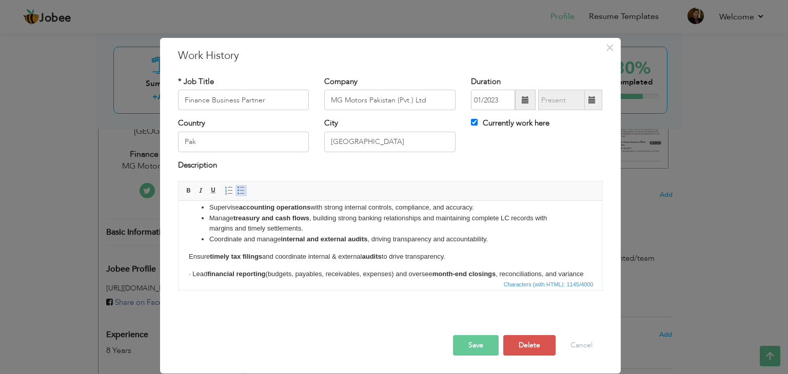
click at [239, 188] on span at bounding box center [241, 191] width 8 height 8
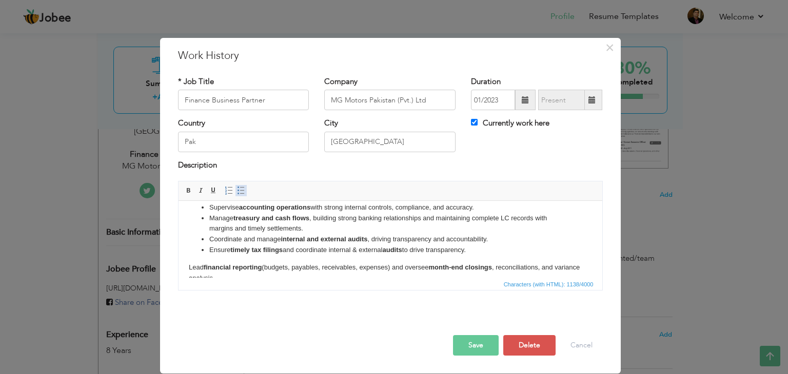
click at [239, 188] on span at bounding box center [241, 191] width 8 height 8
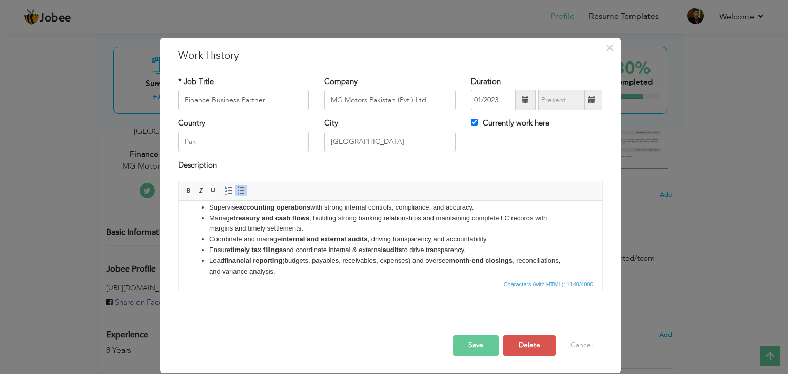
scroll to position [64, 0]
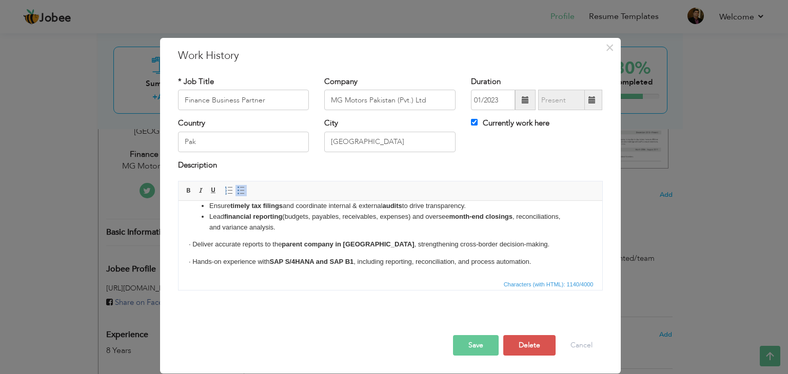
drag, startPoint x: 192, startPoint y: 244, endPoint x: 226, endPoint y: 249, distance: 34.2
click at [192, 244] on p "· Deliver accurate reports to the parent company in China , strengthening cross…" at bounding box center [389, 245] width 403 height 11
click at [241, 192] on span at bounding box center [241, 191] width 8 height 8
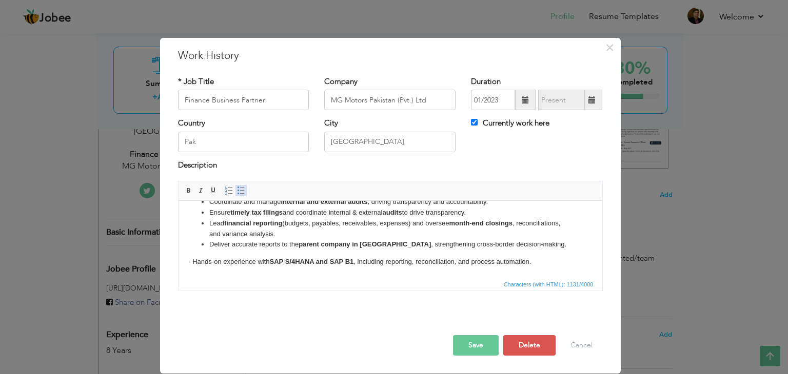
scroll to position [56, 0]
drag, startPoint x: 192, startPoint y: 263, endPoint x: 458, endPoint y: 483, distance: 344.3
click at [193, 263] on p "· Hands-on experience with SAP S/4HANA and SAP B1 , including reporting, reconc…" at bounding box center [389, 262] width 403 height 11
click at [238, 193] on span at bounding box center [241, 191] width 8 height 8
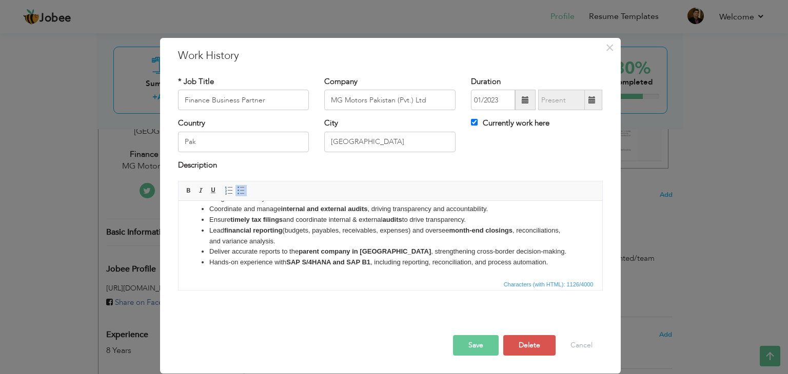
click at [476, 349] on button "Save" at bounding box center [476, 345] width 46 height 21
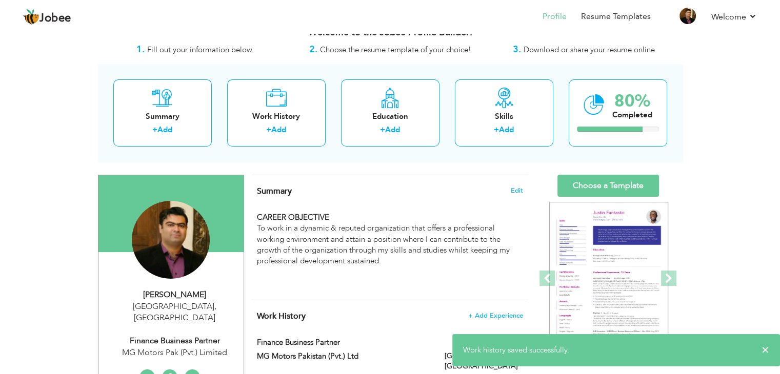
scroll to position [0, 0]
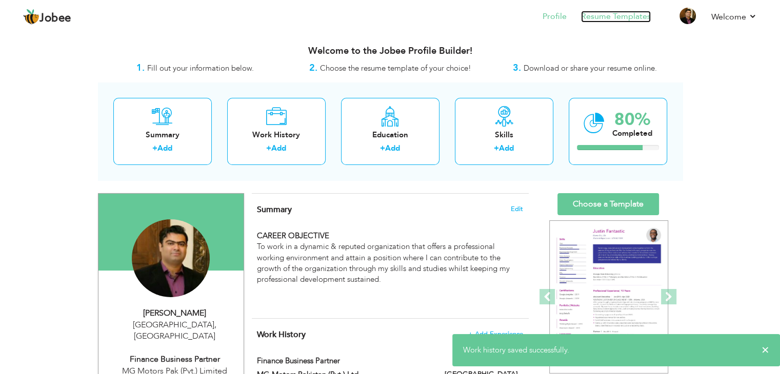
click at [603, 17] on link "Resume Templates" at bounding box center [616, 17] width 70 height 12
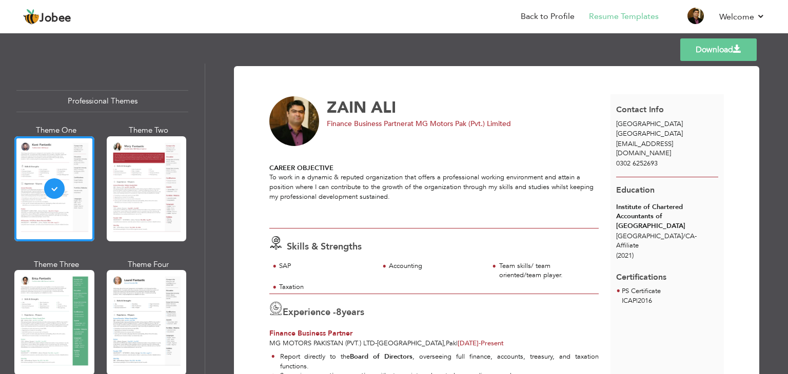
click at [57, 307] on div at bounding box center [54, 322] width 80 height 105
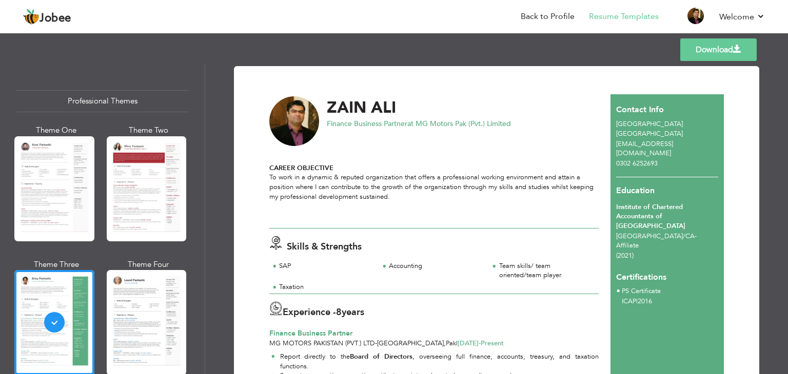
click at [703, 54] on link "Download" at bounding box center [718, 49] width 76 height 23
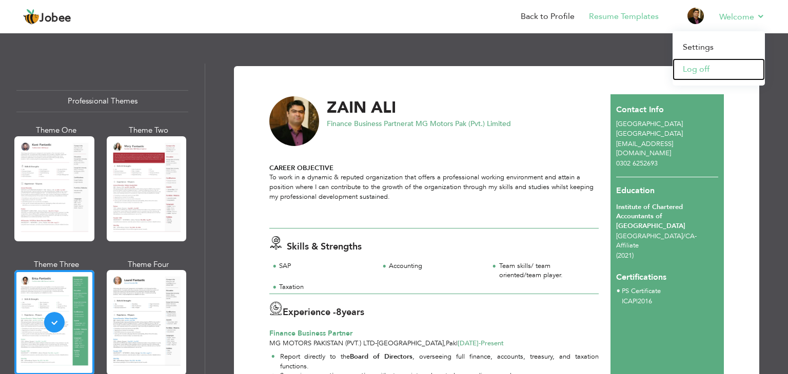
click at [696, 72] on link "Log off" at bounding box center [718, 69] width 92 height 22
